Goal: Register for event/course

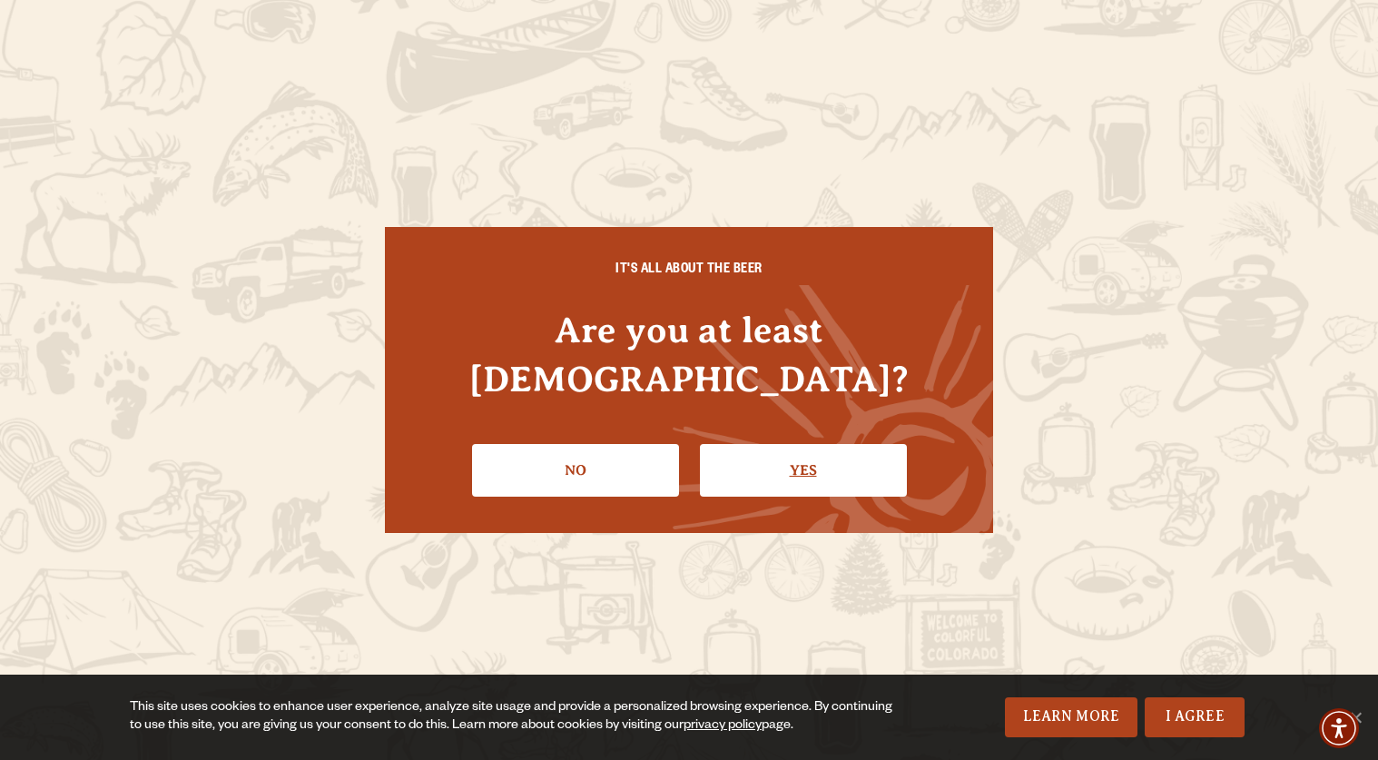
click at [728, 444] on link "Yes" at bounding box center [803, 470] width 207 height 53
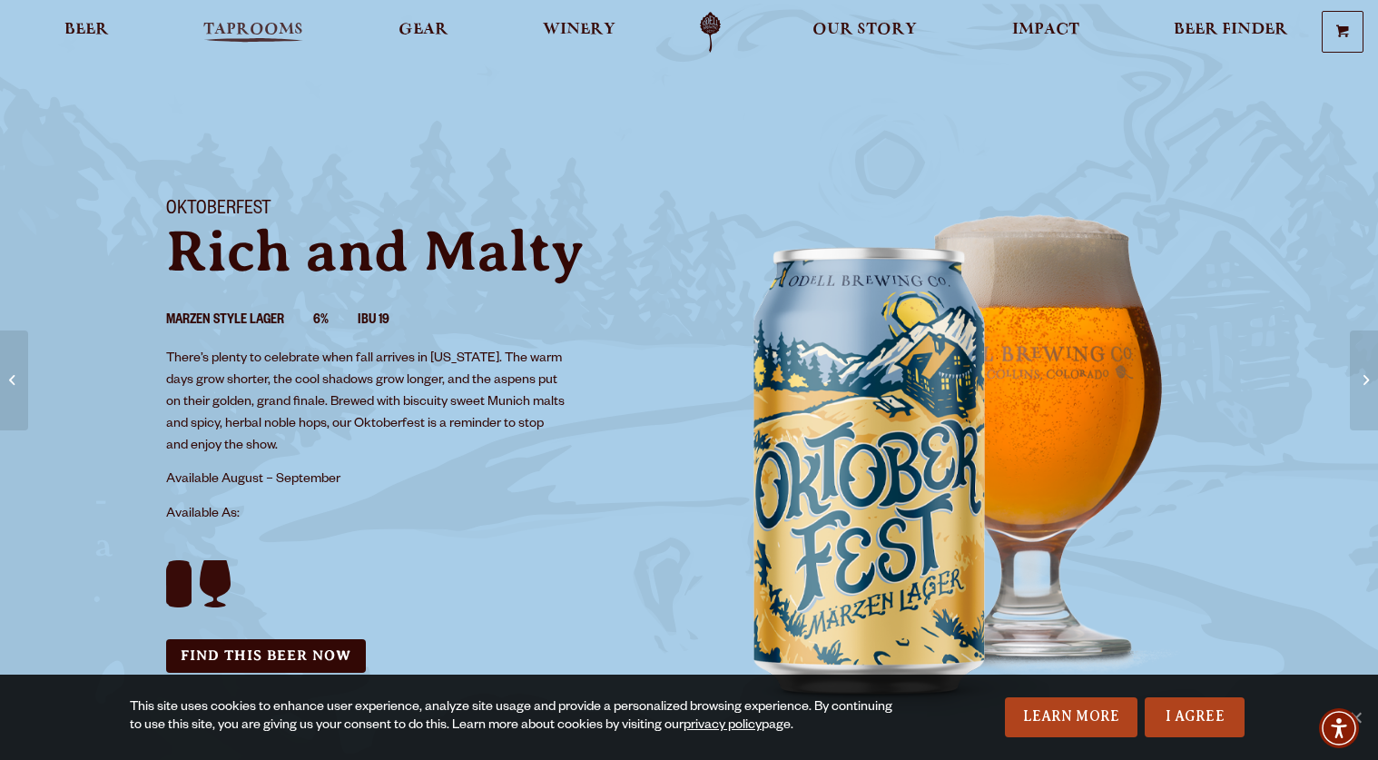
click at [210, 13] on link "Taprooms" at bounding box center [253, 32] width 123 height 41
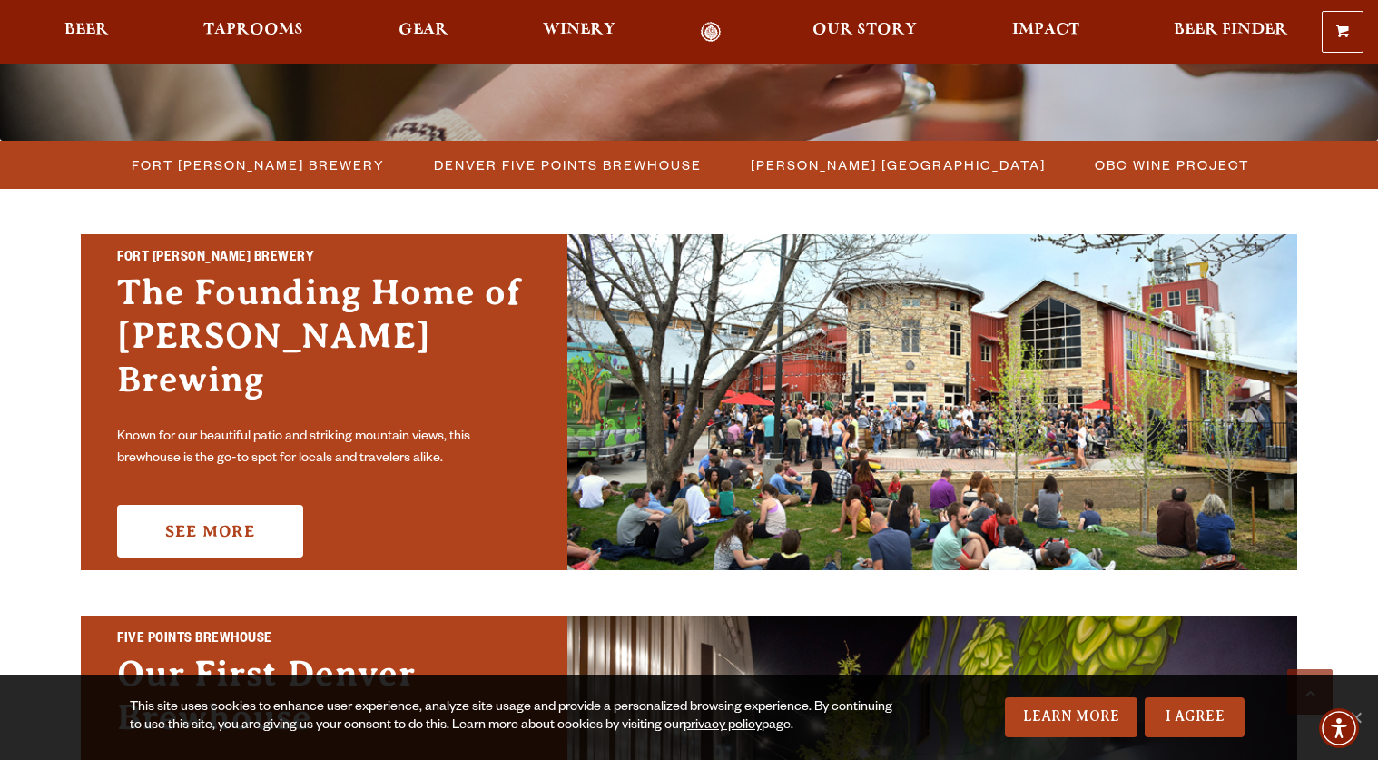
scroll to position [429, 0]
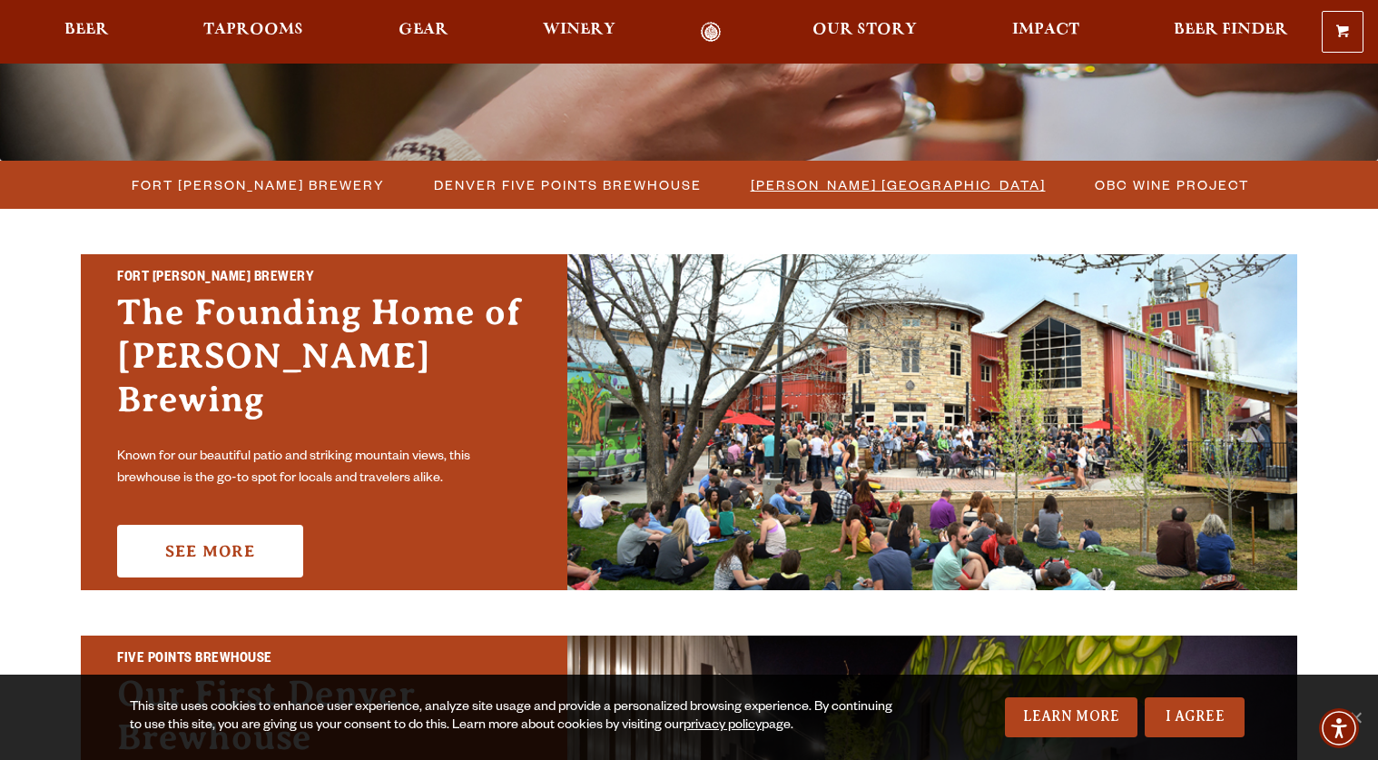
click at [892, 190] on span "[PERSON_NAME] [GEOGRAPHIC_DATA]" at bounding box center [898, 185] width 295 height 26
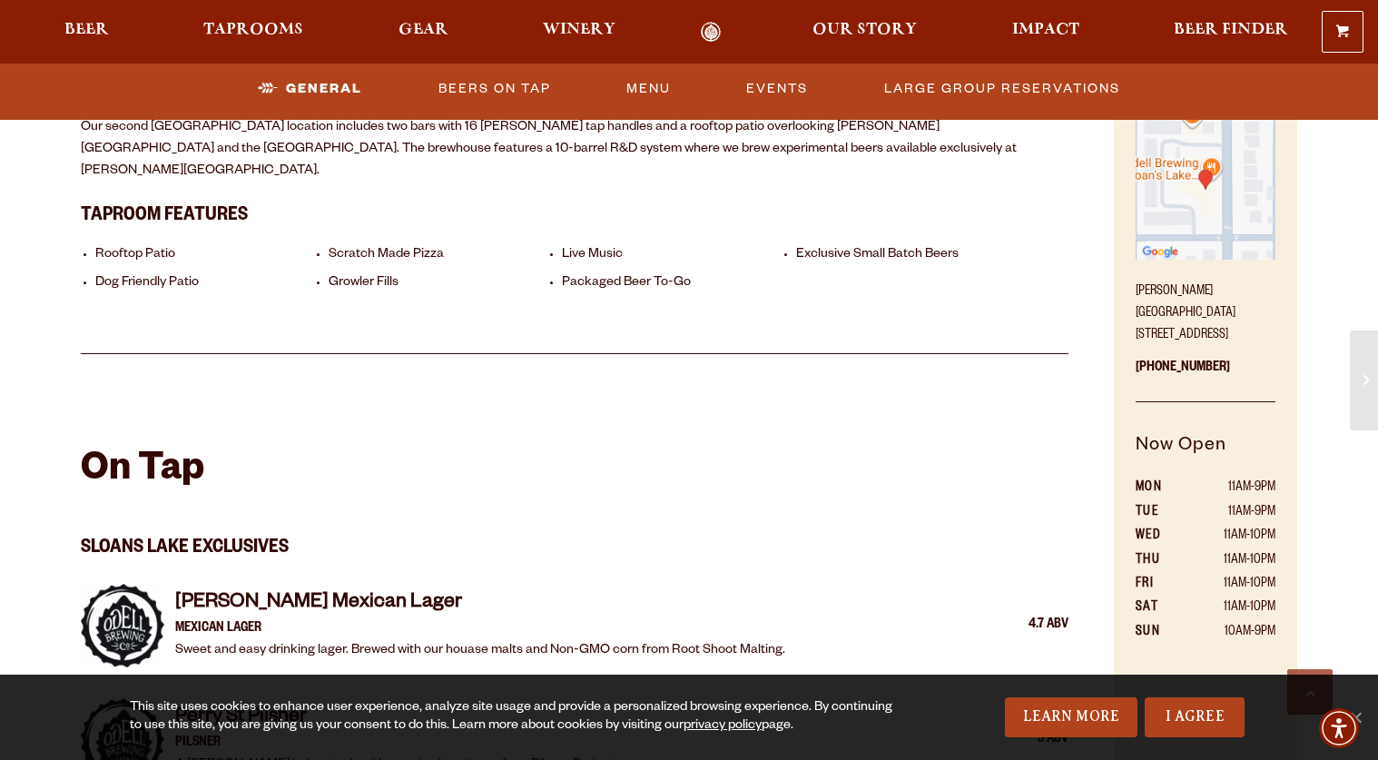
scroll to position [1185, 0]
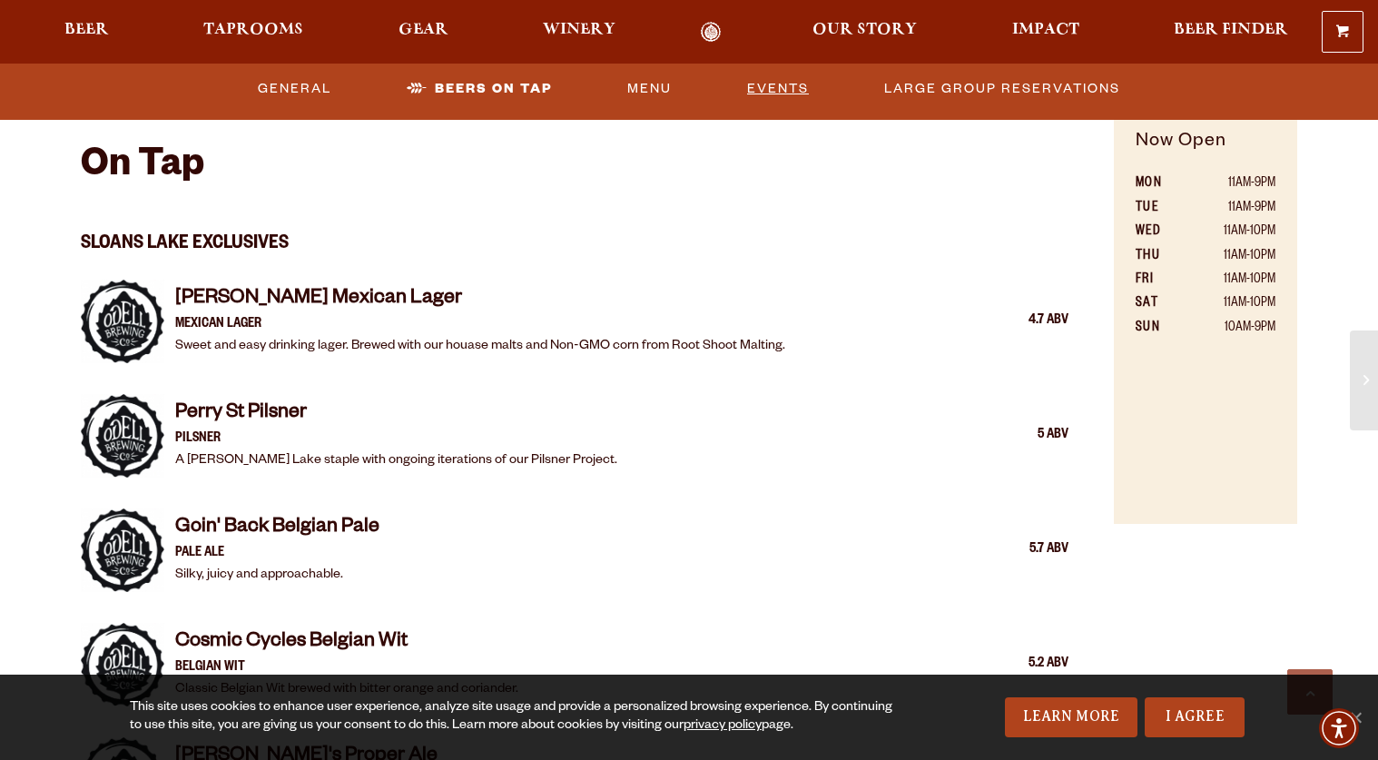
click at [780, 87] on link "Events" at bounding box center [778, 89] width 76 height 42
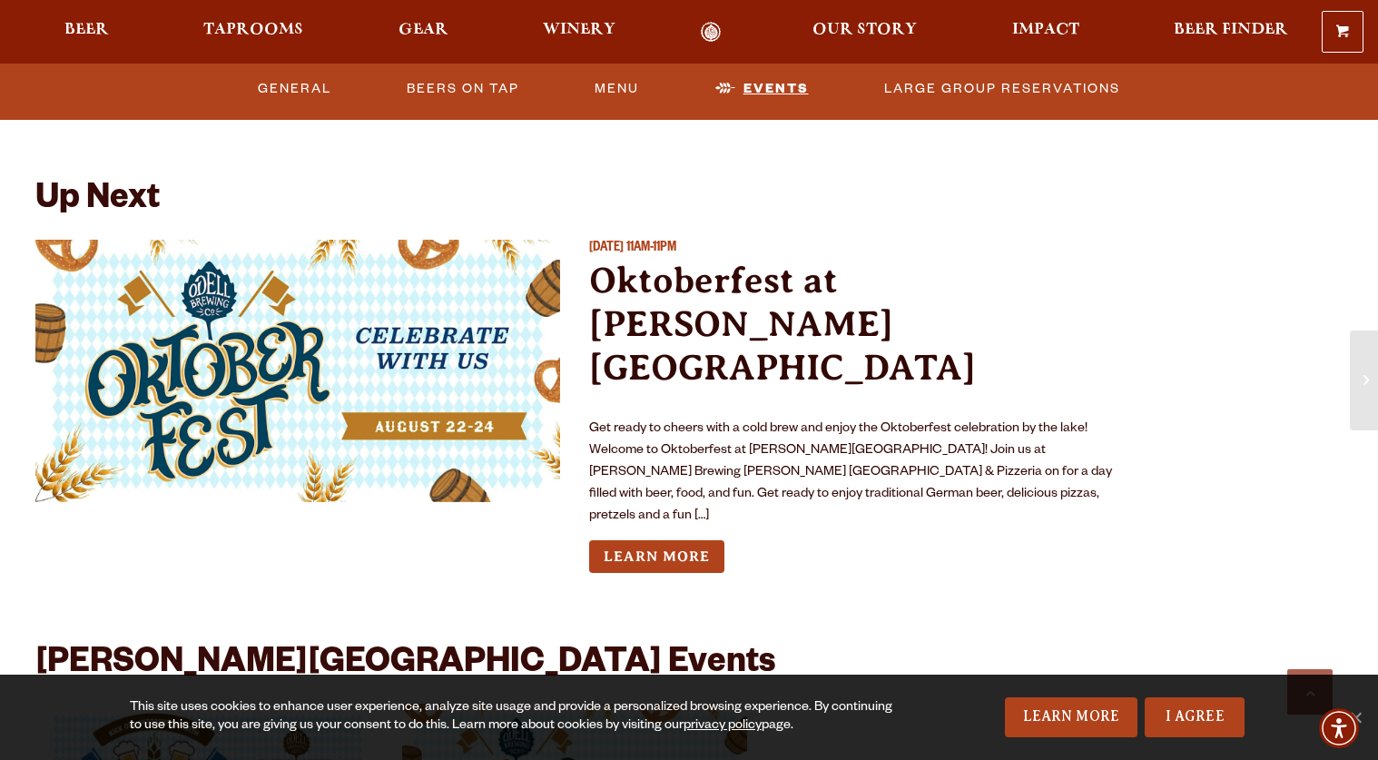
scroll to position [3793, 0]
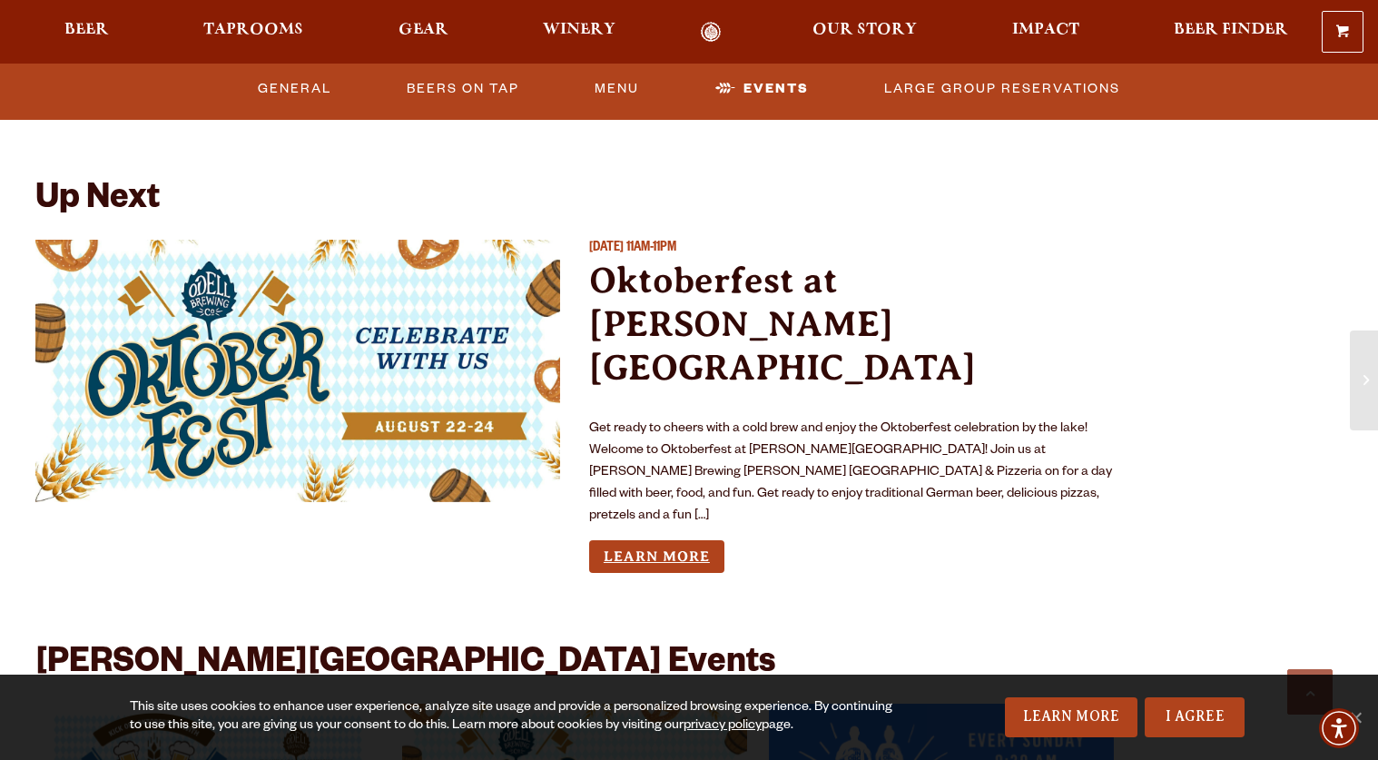
click at [681, 540] on link "Learn More" at bounding box center [656, 557] width 135 height 34
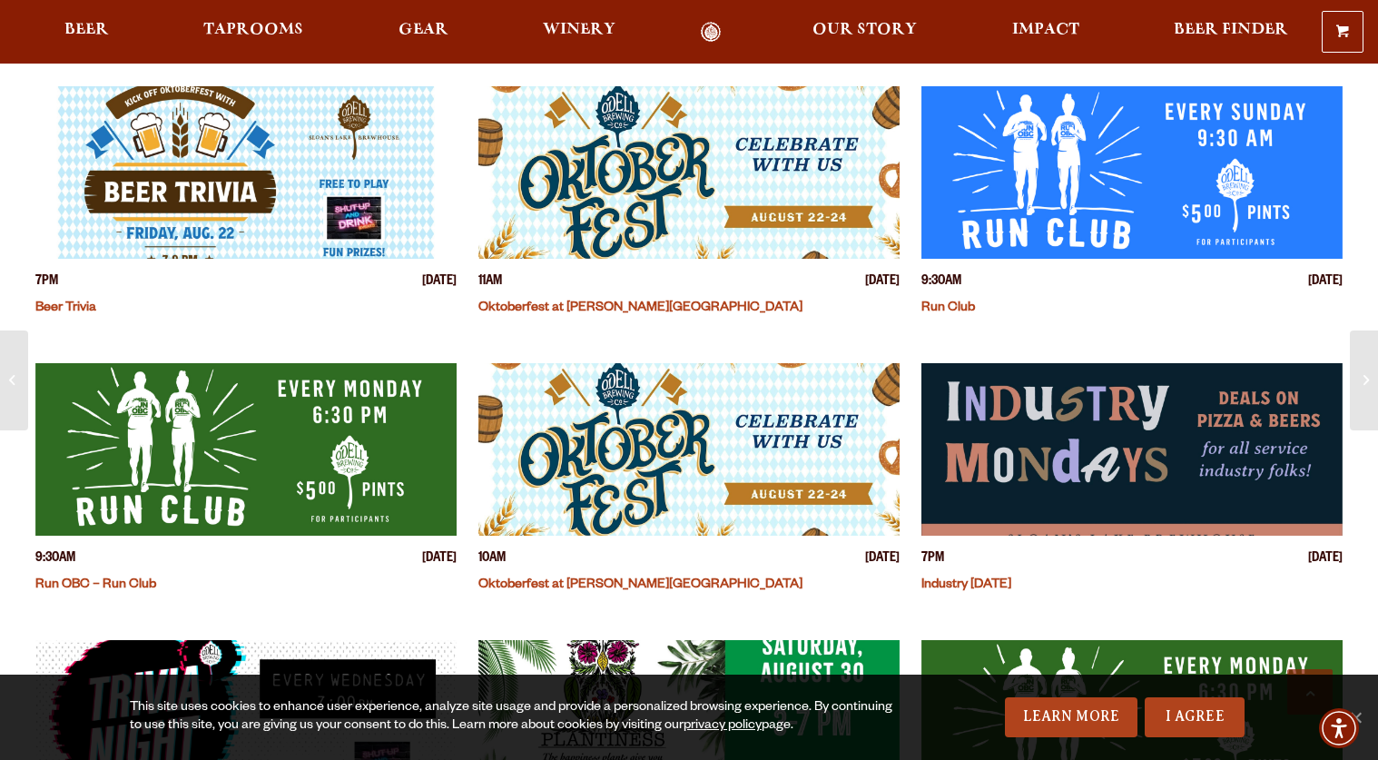
scroll to position [600, 0]
